Goal: Navigation & Orientation: Find specific page/section

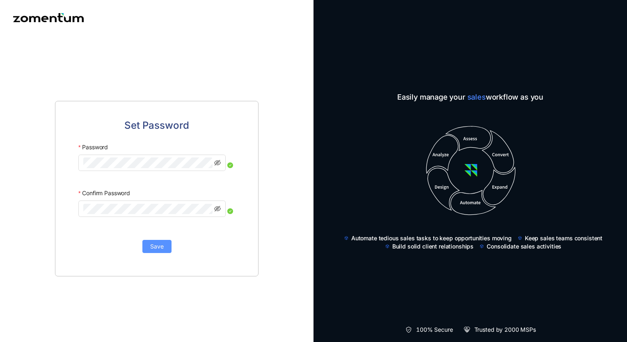
click at [160, 247] on span "Save" at bounding box center [157, 246] width 14 height 9
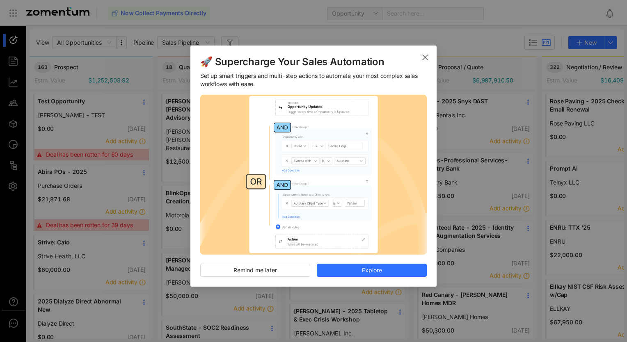
click at [425, 57] on icon "Close" at bounding box center [425, 57] width 7 height 7
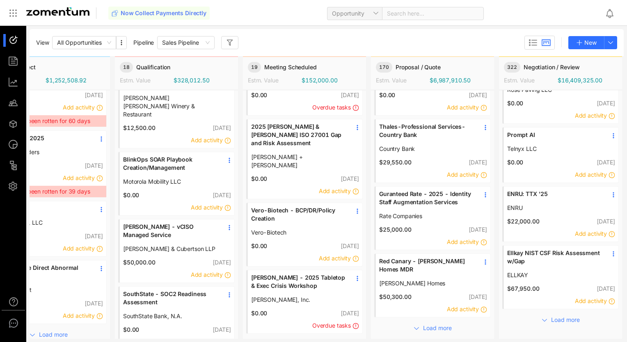
scroll to position [54, 49]
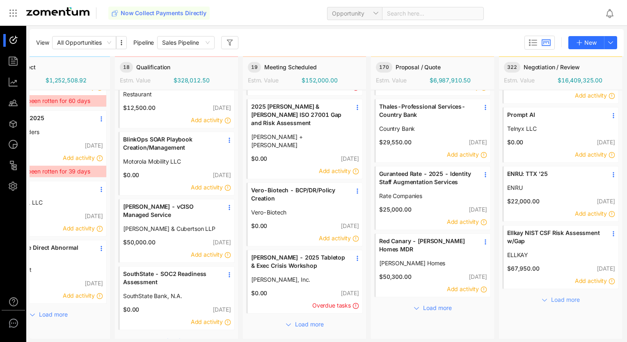
click at [564, 301] on span "Load more" at bounding box center [565, 299] width 29 height 9
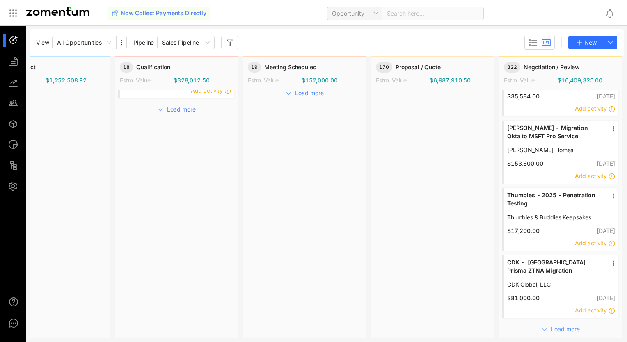
scroll to position [288, 49]
click at [559, 325] on span "Load more" at bounding box center [565, 329] width 29 height 9
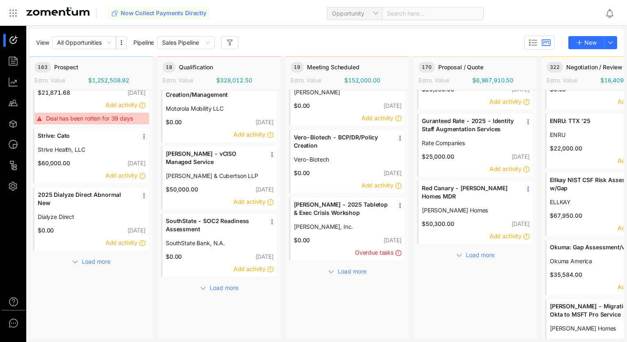
scroll to position [118, 0]
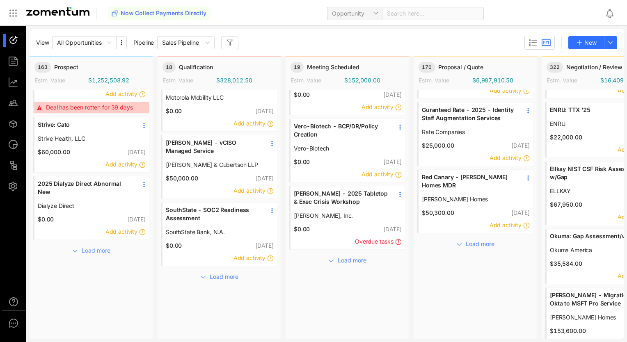
click at [92, 249] on span "Load more" at bounding box center [96, 250] width 29 height 9
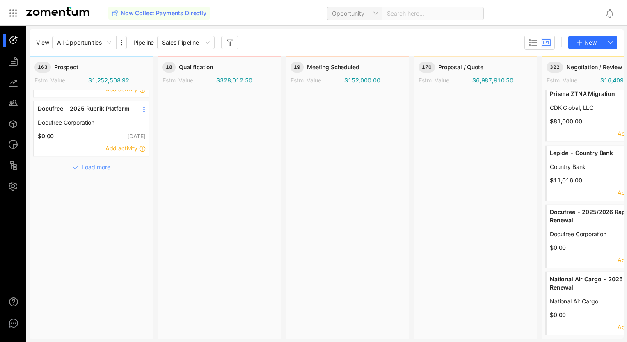
scroll to position [463, 0]
click at [96, 168] on span "Load more" at bounding box center [96, 166] width 29 height 9
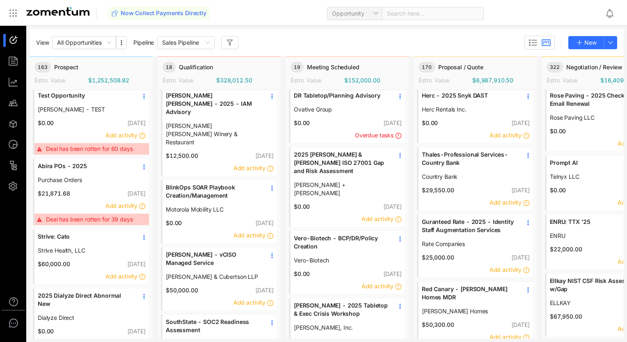
scroll to position [0, 0]
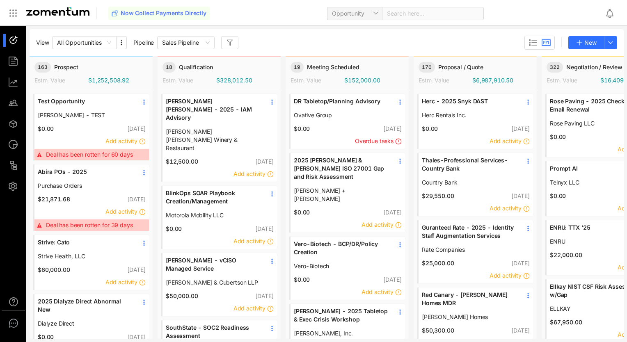
click at [251, 128] on span "[PERSON_NAME] [PERSON_NAME] Winery & Restaurant" at bounding box center [213, 140] width 94 height 25
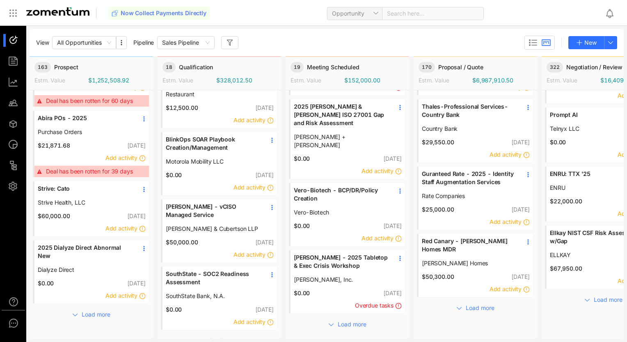
click at [214, 225] on span "[PERSON_NAME] & Cubertson LLP" at bounding box center [213, 229] width 94 height 8
